Goal: Navigation & Orientation: Find specific page/section

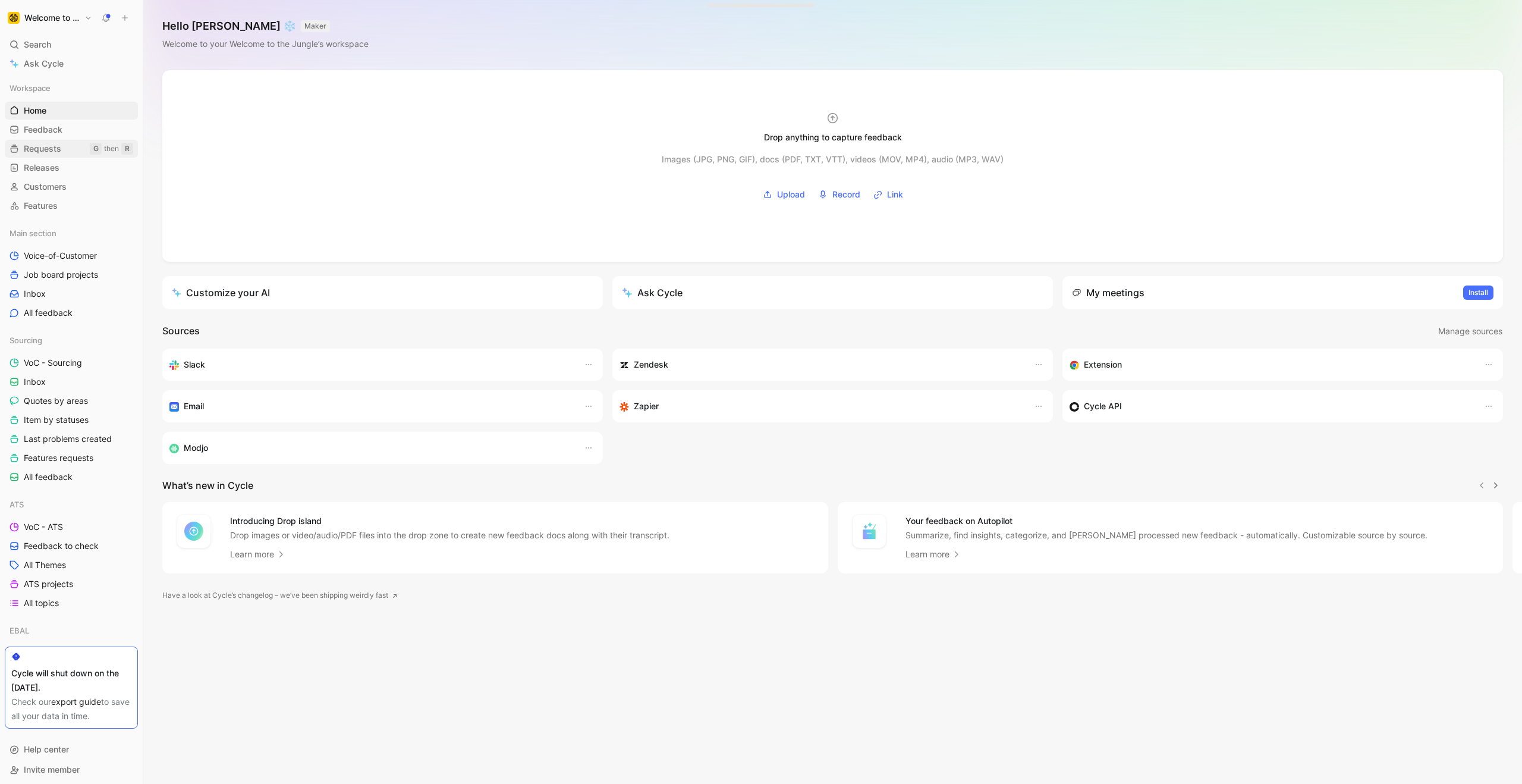
click at [55, 151] on span "Requests" at bounding box center [42, 149] width 37 height 12
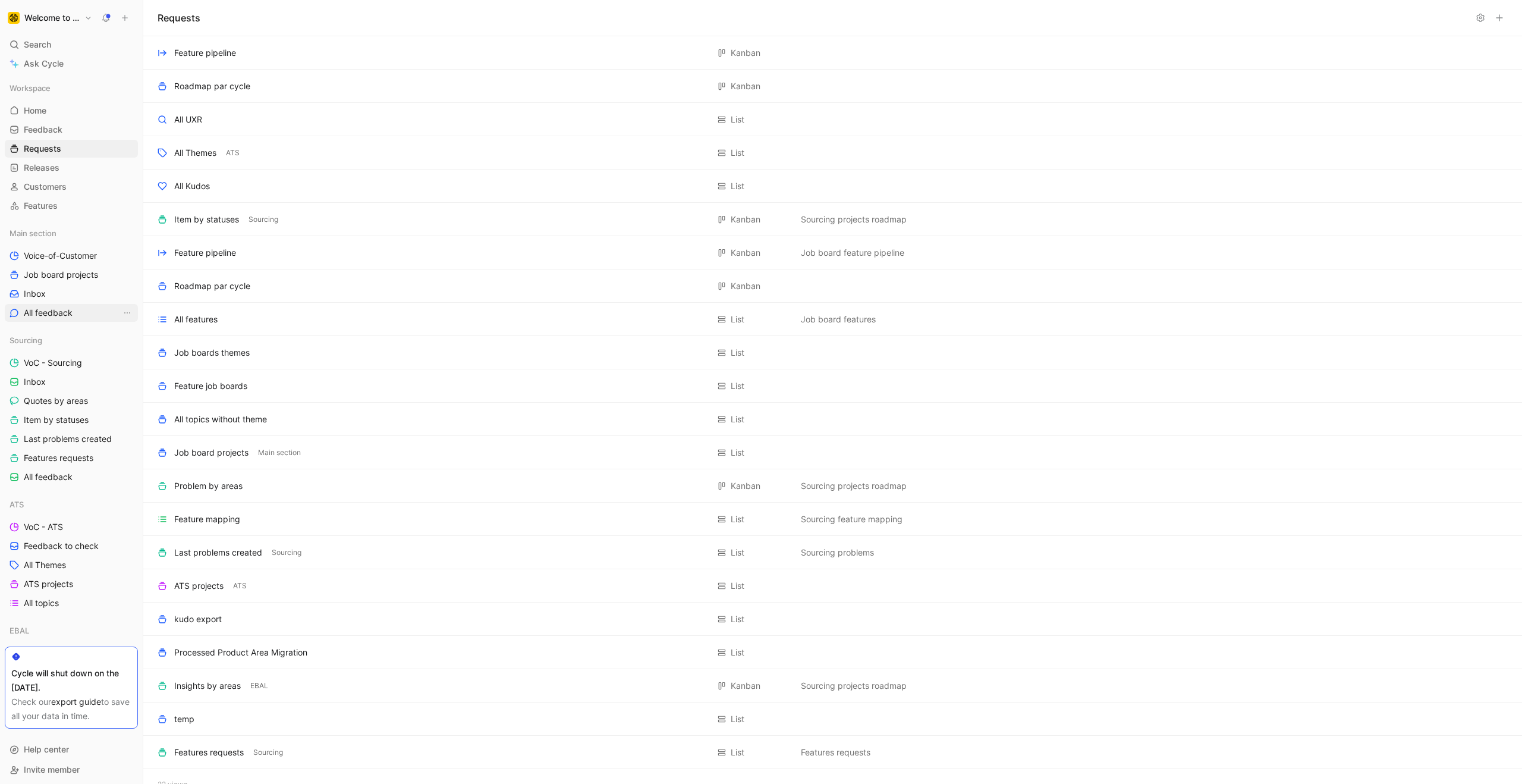
click at [65, 314] on span "All feedback" at bounding box center [48, 313] width 49 height 12
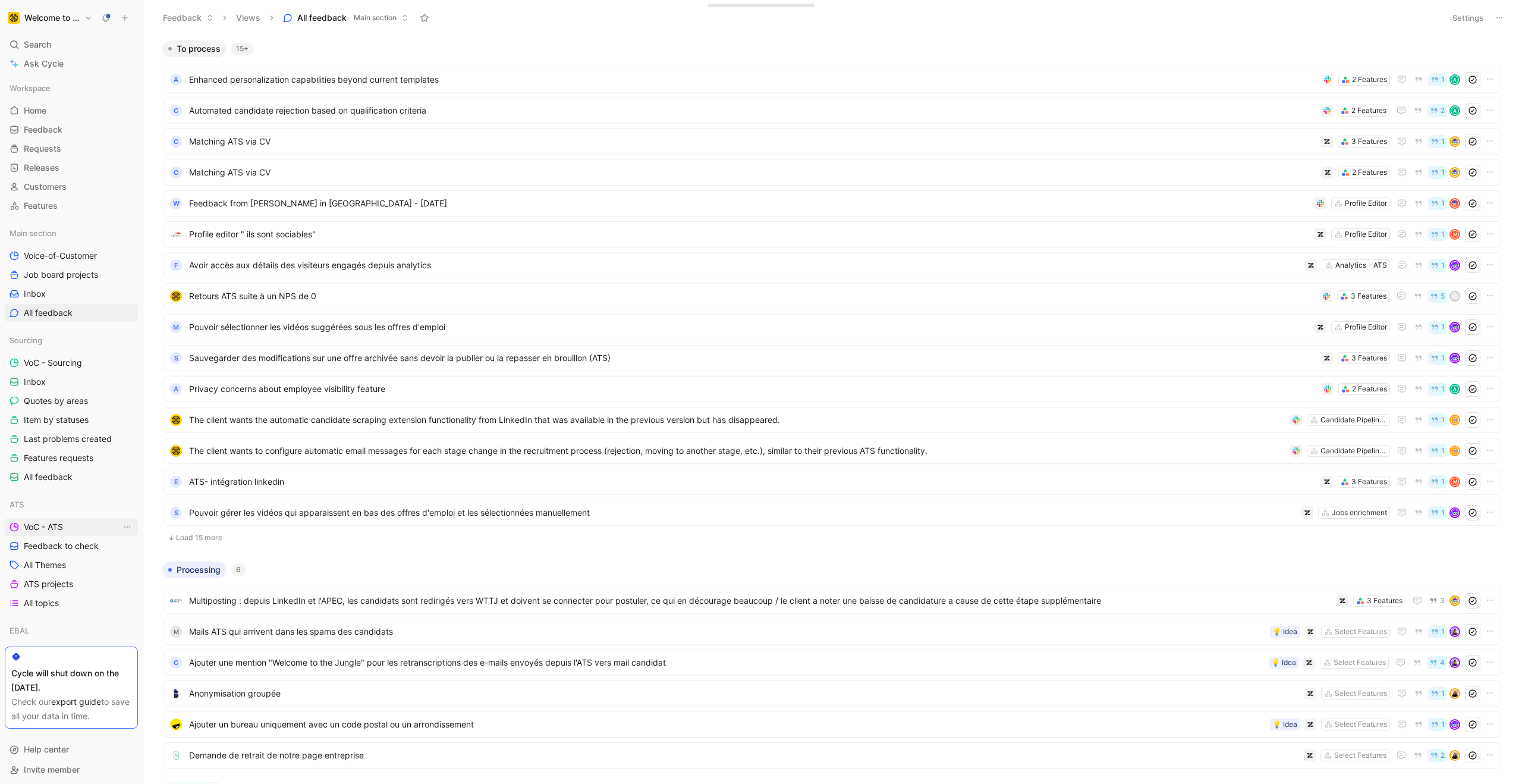
click at [44, 523] on span "VoC - ATS" at bounding box center [43, 527] width 39 height 12
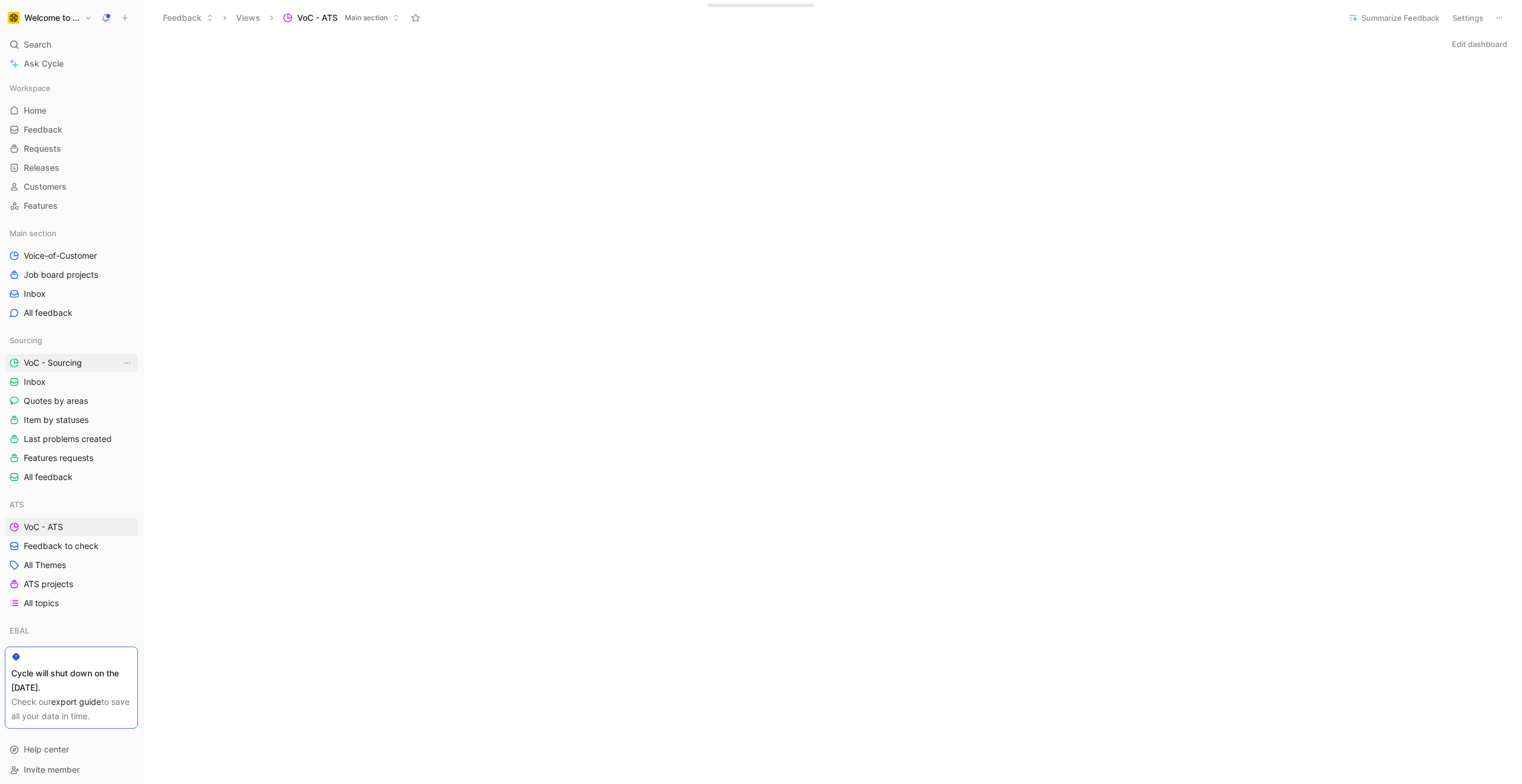
click at [60, 364] on span "VoC - Sourcing" at bounding box center [53, 362] width 58 height 12
click at [47, 252] on span "Voice-of-Customer" at bounding box center [60, 251] width 73 height 12
